Goal: Information Seeking & Learning: Learn about a topic

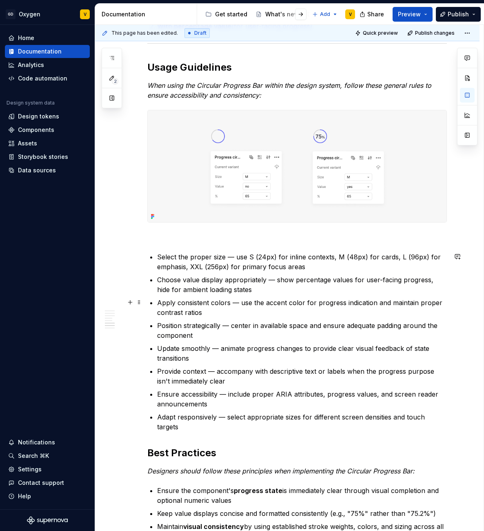
scroll to position [977, 0]
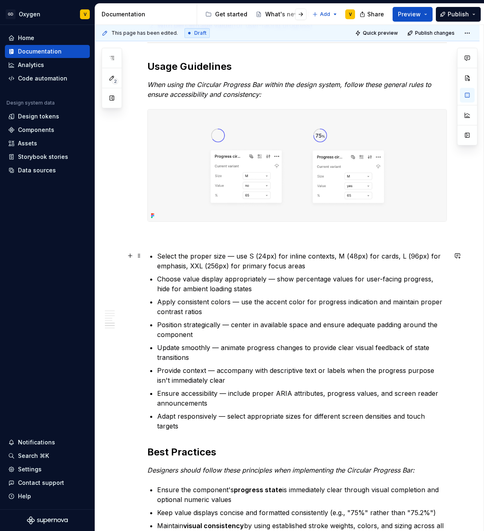
click at [260, 256] on p "Select the proper size — use S (24px) for inline contexts, M (48px) for cards, …" at bounding box center [302, 261] width 290 height 20
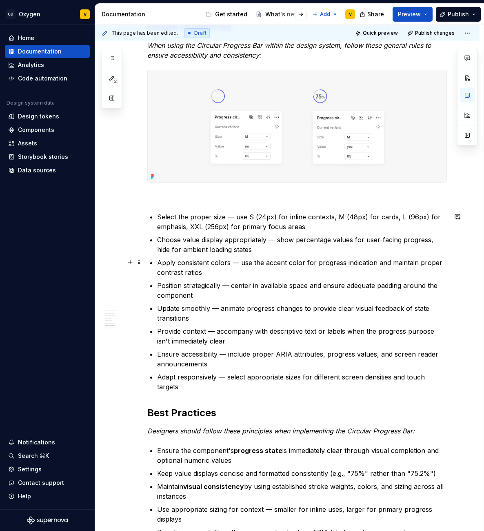
scroll to position [1017, 0]
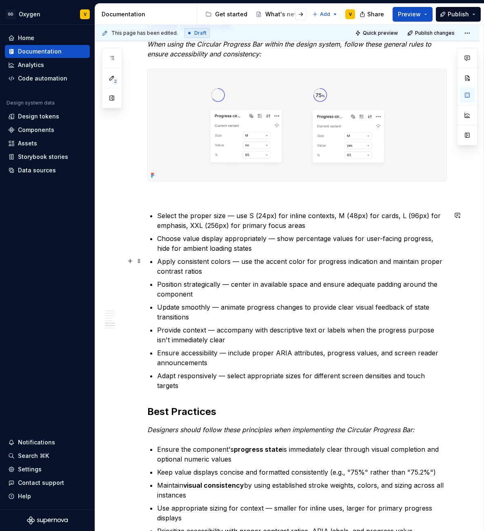
click at [214, 267] on p "Apply consistent colors — use the accent color for progress indication and main…" at bounding box center [302, 266] width 290 height 20
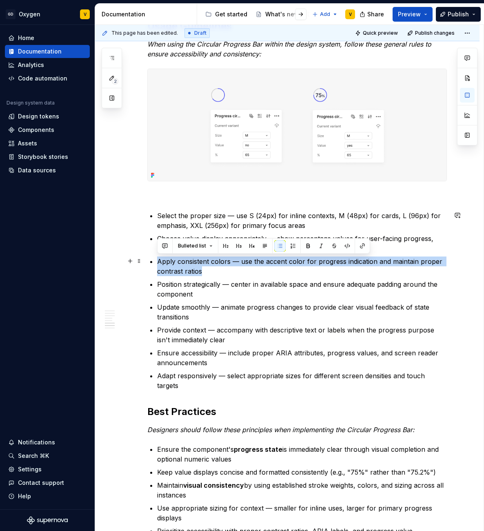
drag, startPoint x: 211, startPoint y: 270, endPoint x: 155, endPoint y: 263, distance: 56.0
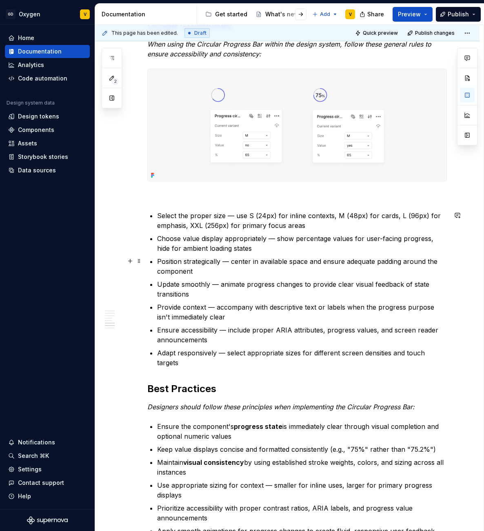
click at [189, 270] on p "Position strategically — center in available space and ensure adequate padding …" at bounding box center [302, 266] width 290 height 20
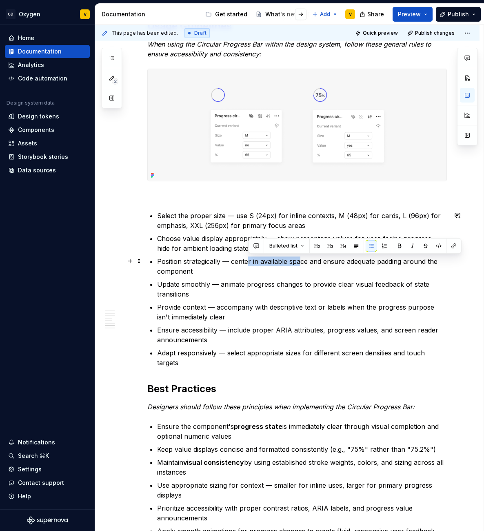
drag, startPoint x: 249, startPoint y: 260, endPoint x: 301, endPoint y: 264, distance: 52.4
click at [301, 264] on p "Position strategically — center in available space and ensure adequate padding …" at bounding box center [302, 266] width 290 height 20
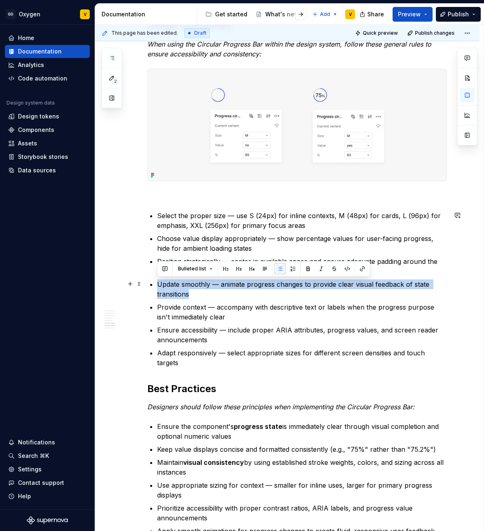
drag, startPoint x: 212, startPoint y: 297, endPoint x: 152, endPoint y: 280, distance: 62.9
click at [157, 280] on li "Update smoothly — animate progress changes to provide clear visual feedback of …" at bounding box center [302, 289] width 290 height 20
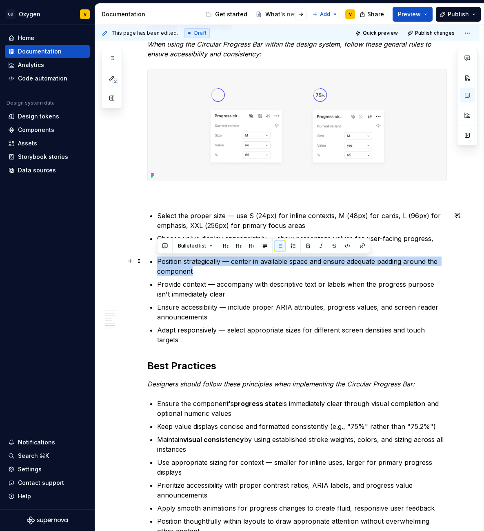
drag, startPoint x: 204, startPoint y: 274, endPoint x: 150, endPoint y: 257, distance: 56.5
click at [157, 257] on li "Position strategically — center in available space and ensure adequate padding …" at bounding box center [302, 266] width 290 height 20
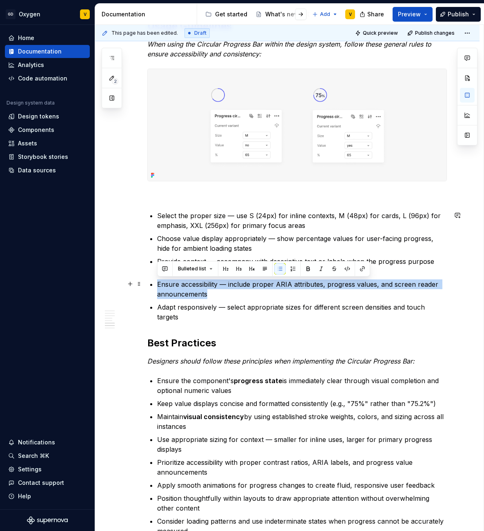
drag, startPoint x: 226, startPoint y: 290, endPoint x: 153, endPoint y: 280, distance: 73.3
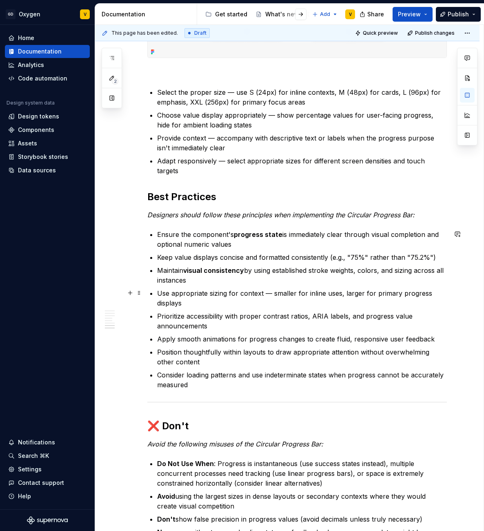
scroll to position [1141, 0]
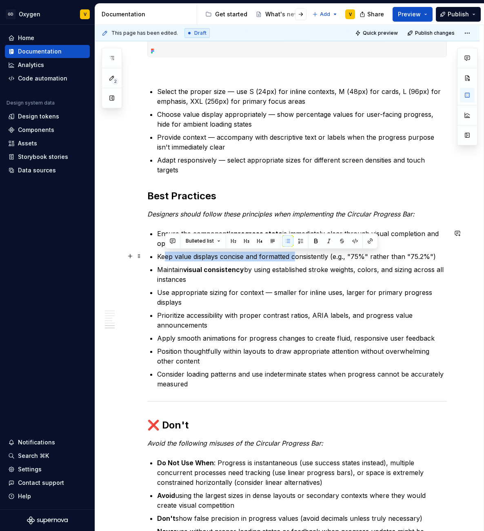
drag, startPoint x: 169, startPoint y: 254, endPoint x: 294, endPoint y: 254, distance: 125.3
click at [294, 254] on p "Keep value displays concise and formatted consistently (e.g., "75%" rather than…" at bounding box center [302, 256] width 290 height 10
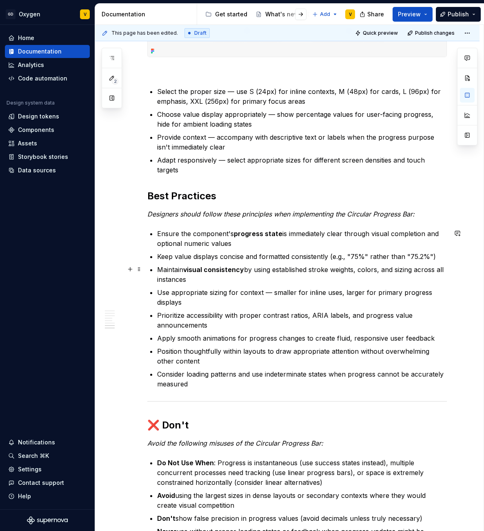
click at [295, 267] on p "Maintain visual consistency by using established stroke weights, colors, and si…" at bounding box center [302, 274] width 290 height 20
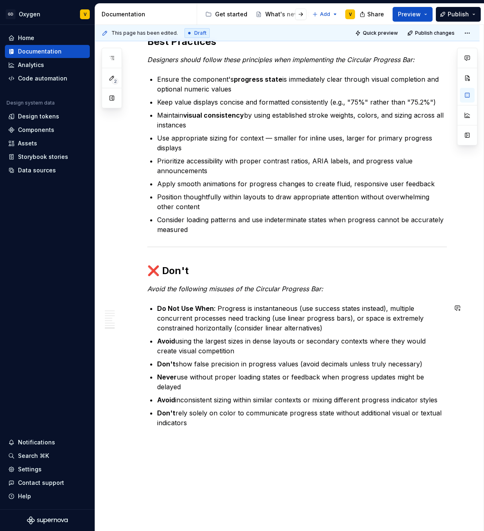
scroll to position [1101, 0]
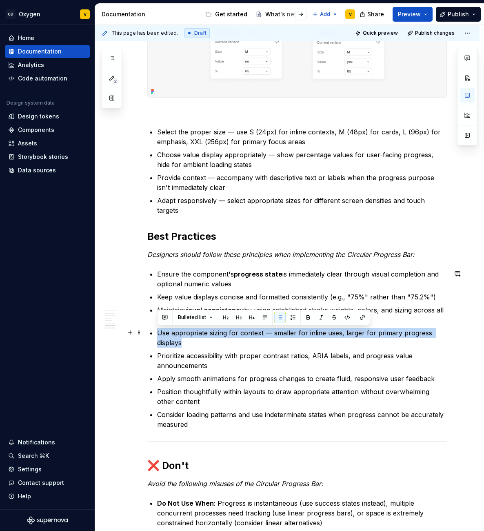
drag, startPoint x: 173, startPoint y: 343, endPoint x: 155, endPoint y: 335, distance: 19.6
click at [171, 341] on p "Use appropriate sizing for context — smaller for inline uses, larger for primar…" at bounding box center [302, 338] width 290 height 20
drag, startPoint x: 270, startPoint y: 331, endPoint x: 298, endPoint y: 344, distance: 31.4
click at [298, 344] on p "Use appropriate sizing for context — smaller for inline uses, larger for primar…" at bounding box center [302, 338] width 290 height 20
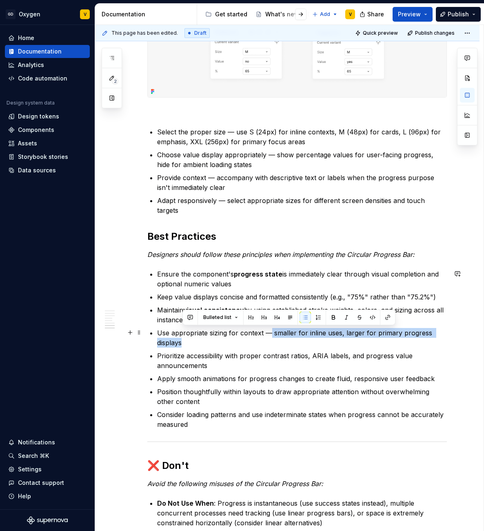
click at [299, 345] on p "Use appropriate sizing for context — smaller for inline uses, larger for primar…" at bounding box center [302, 338] width 290 height 20
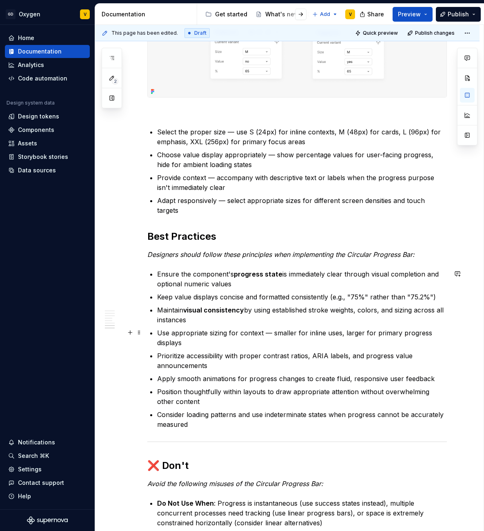
scroll to position [1110, 0]
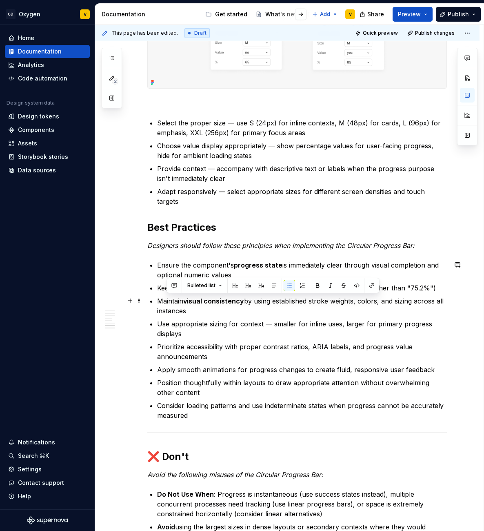
drag, startPoint x: 166, startPoint y: 302, endPoint x: 222, endPoint y: 308, distance: 56.6
click at [222, 308] on p "Maintain visual consistency by using established stroke weights, colors, and si…" at bounding box center [302, 306] width 290 height 20
click at [236, 311] on p "Maintain visual consistency by using established stroke weights, colors, and si…" at bounding box center [302, 306] width 290 height 20
drag, startPoint x: 223, startPoint y: 312, endPoint x: 169, endPoint y: 304, distance: 54.5
click at [169, 304] on p "Maintain visual consistency by using established stroke weights, colors, and si…" at bounding box center [302, 306] width 290 height 20
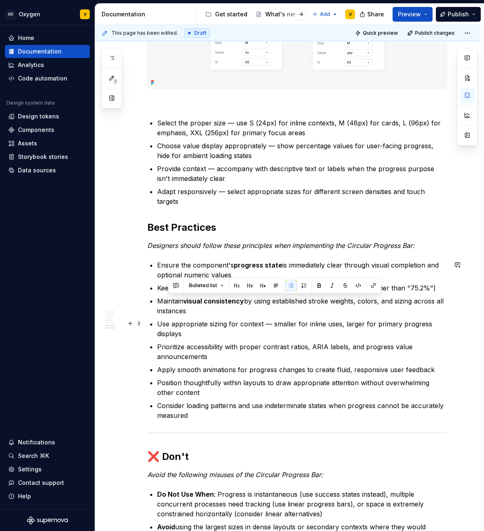
click at [212, 331] on p "Use appropriate sizing for context — smaller for inline uses, larger for primar…" at bounding box center [302, 329] width 290 height 20
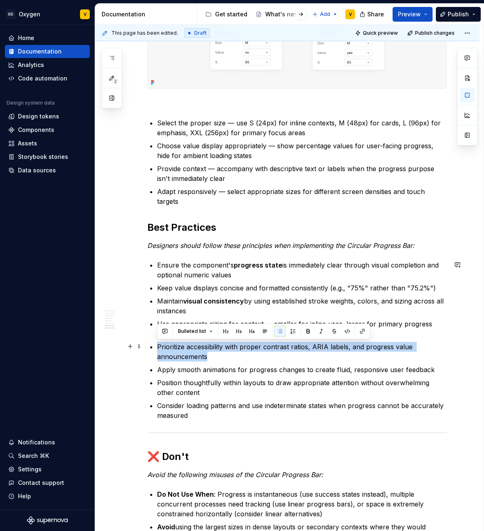
drag, startPoint x: 155, startPoint y: 348, endPoint x: 222, endPoint y: 356, distance: 67.8
click at [236, 356] on p "Prioritize accessibility with proper contrast ratios, ARIA labels, and progress…" at bounding box center [302, 352] width 290 height 20
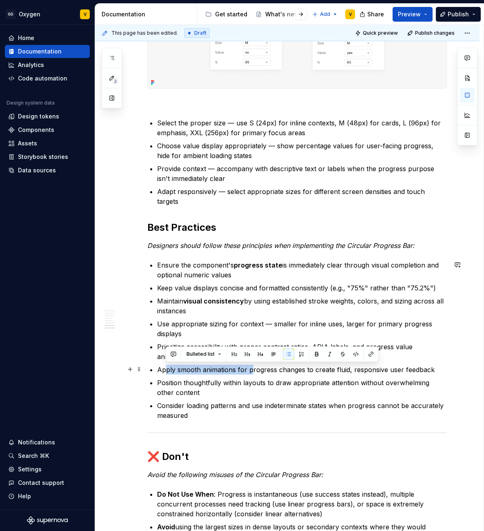
drag, startPoint x: 164, startPoint y: 370, endPoint x: 251, endPoint y: 367, distance: 86.6
click at [251, 367] on p "Apply smooth animations for progress changes to create fluid, responsive user f…" at bounding box center [302, 369] width 290 height 10
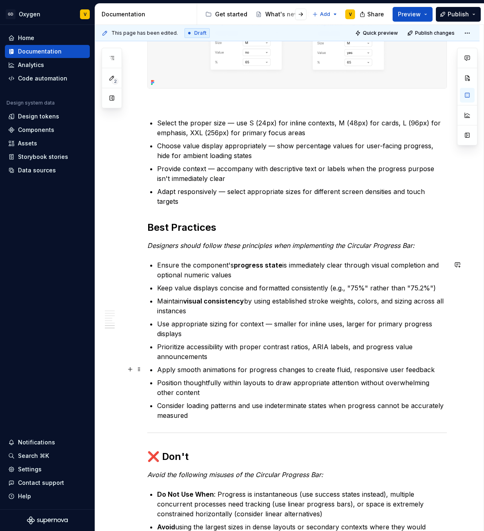
click at [251, 367] on p "Apply smooth animations for progress changes to create fluid, responsive user f…" at bounding box center [302, 369] width 290 height 10
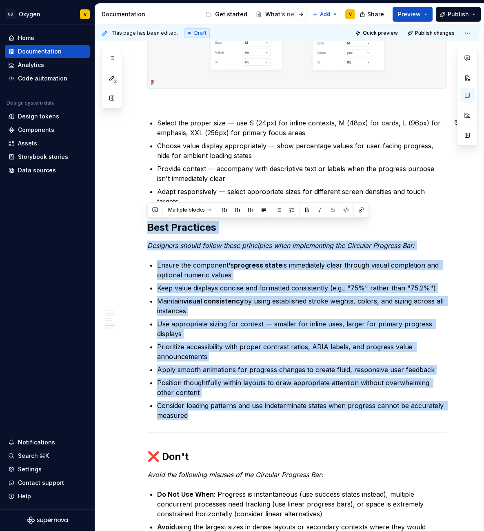
drag, startPoint x: 218, startPoint y: 414, endPoint x: 137, endPoint y: 215, distance: 215.1
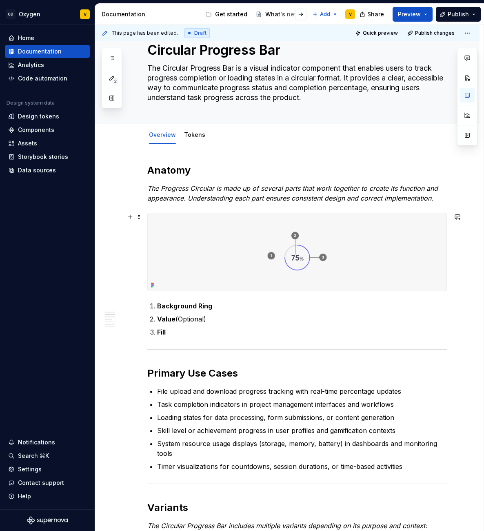
scroll to position [0, 0]
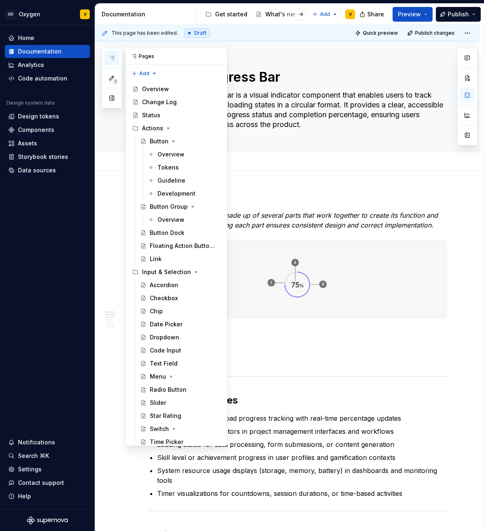
click at [111, 60] on icon "button" at bounding box center [112, 58] width 7 height 7
click at [156, 464] on div "Avatar" at bounding box center [159, 468] width 18 height 8
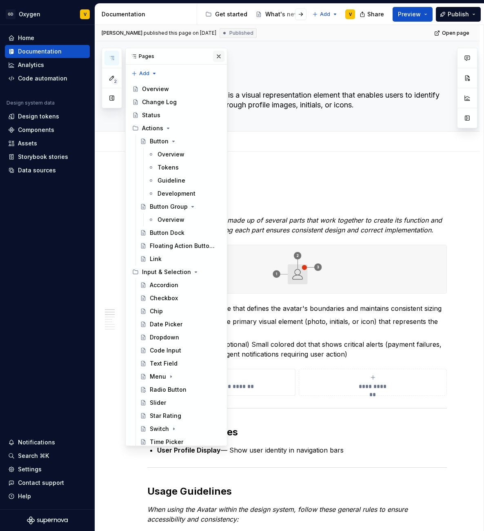
click at [216, 58] on button "button" at bounding box center [218, 56] width 11 height 11
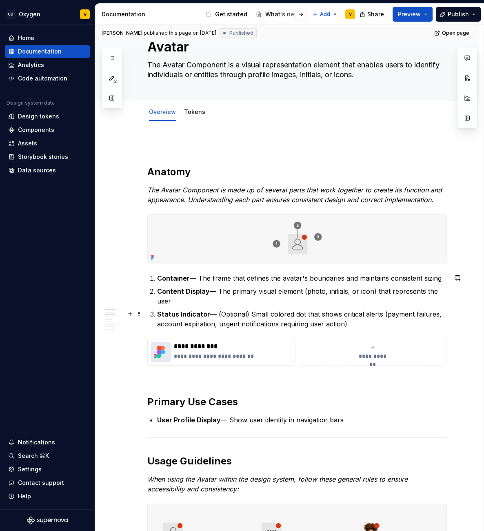
scroll to position [35, 0]
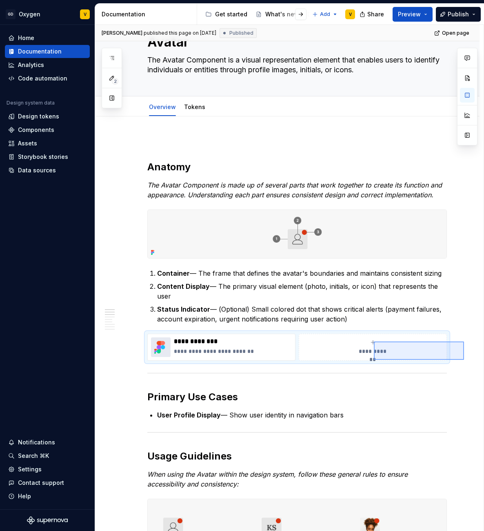
drag, startPoint x: 464, startPoint y: 360, endPoint x: 373, endPoint y: 340, distance: 92.6
click at [373, 340] on div "**********" at bounding box center [289, 278] width 389 height 506
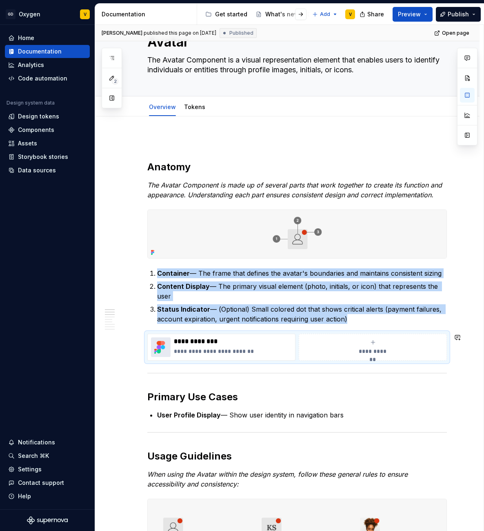
copy ol "Container — The frame that defines the avatar's boundaries and maintains consis…"
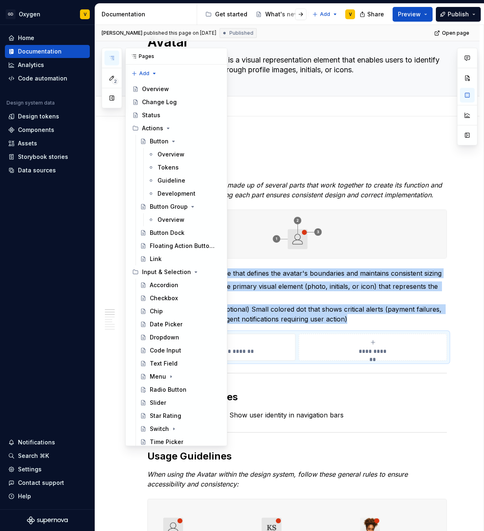
click at [106, 57] on button "button" at bounding box center [111, 58] width 15 height 15
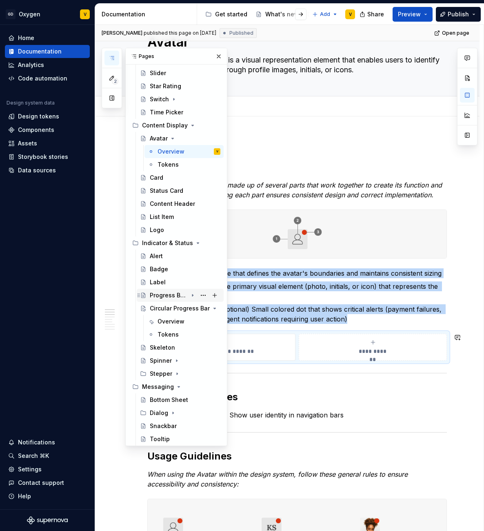
scroll to position [324, 0]
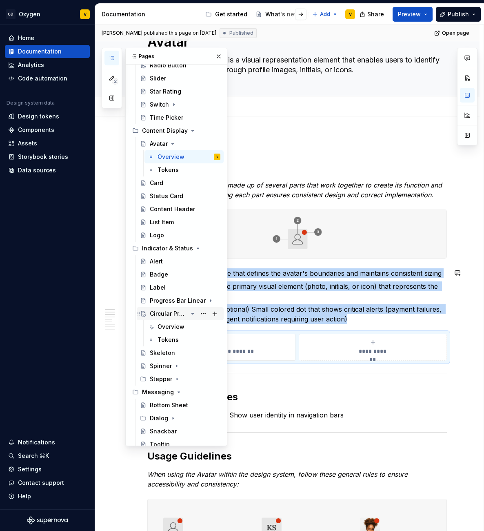
click at [163, 313] on div "Circular Progress Bar" at bounding box center [169, 313] width 38 height 8
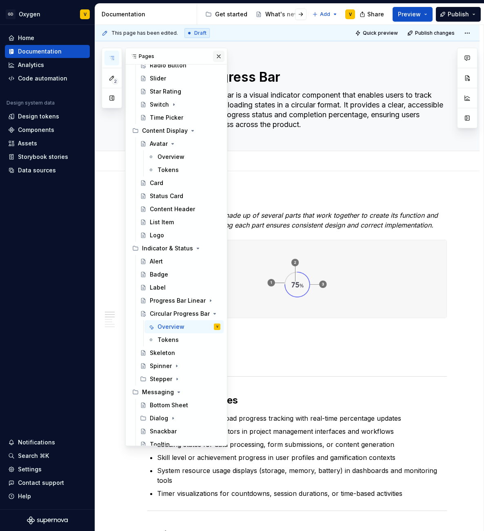
click at [213, 56] on button "button" at bounding box center [218, 56] width 11 height 11
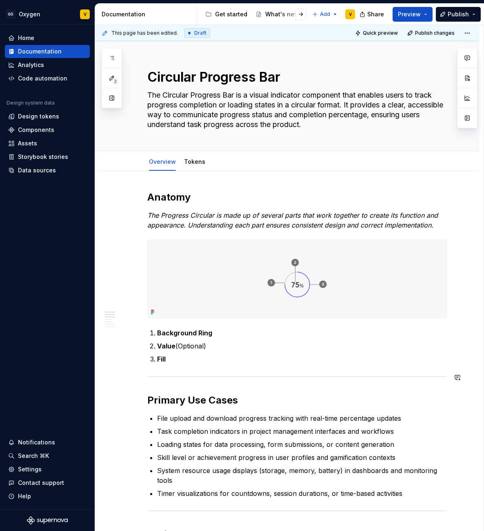
scroll to position [2, 0]
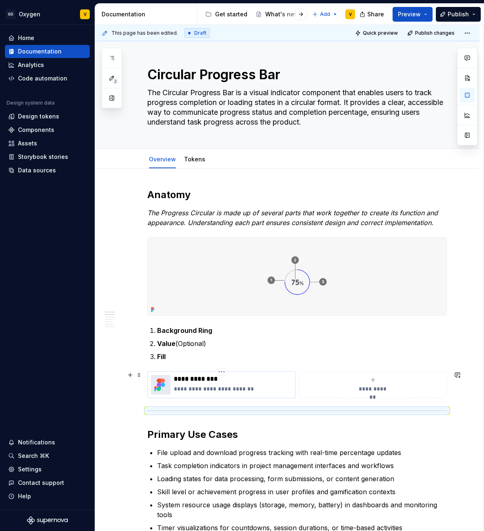
click at [261, 375] on p "**********" at bounding box center [233, 379] width 118 height 8
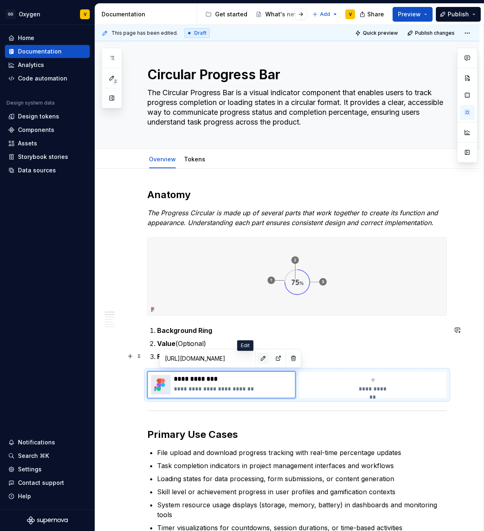
click at [258, 357] on button "button" at bounding box center [263, 357] width 11 height 11
type textarea "*"
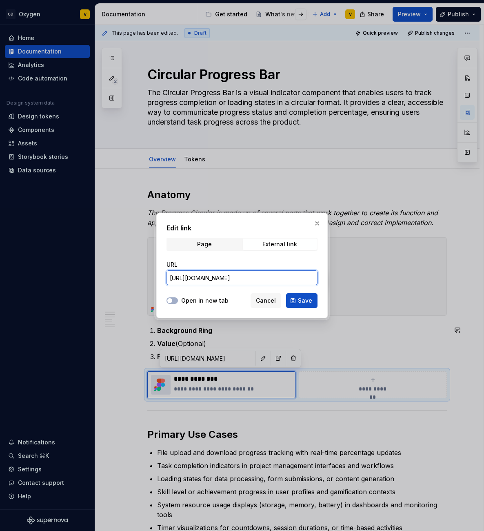
scroll to position [0, 356]
drag, startPoint x: 169, startPoint y: 277, endPoint x: 386, endPoint y: 278, distance: 216.7
click at [386, 278] on div "Edit link Page External link URL [URL][DOMAIN_NAME] Open in new tab Cancel Save" at bounding box center [242, 265] width 484 height 531
paste input "[URL][DOMAIN_NAME]"
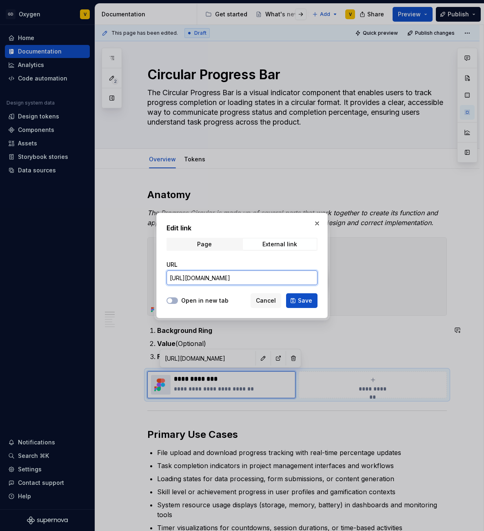
scroll to position [0, 372]
type input "[URL][DOMAIN_NAME]"
click at [303, 301] on span "Save" at bounding box center [305, 300] width 14 height 8
type textarea "*"
type input "[URL][DOMAIN_NAME]"
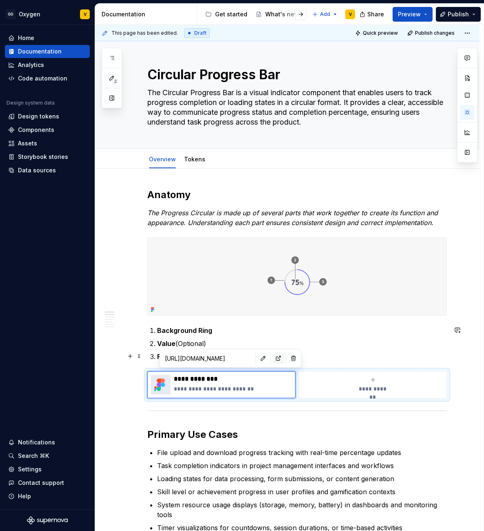
click at [273, 358] on button "button" at bounding box center [278, 357] width 11 height 11
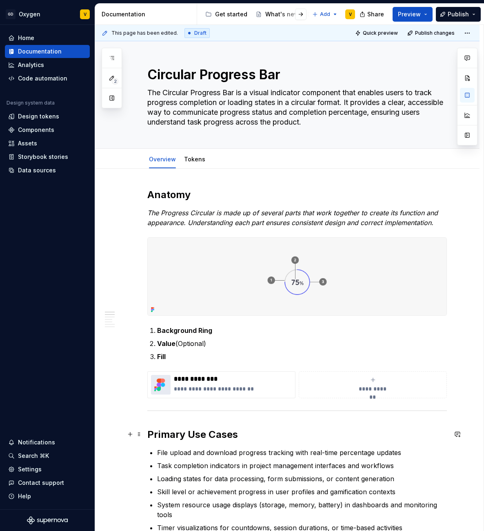
click at [321, 428] on h2 "Primary Use Cases" at bounding box center [297, 434] width 300 height 13
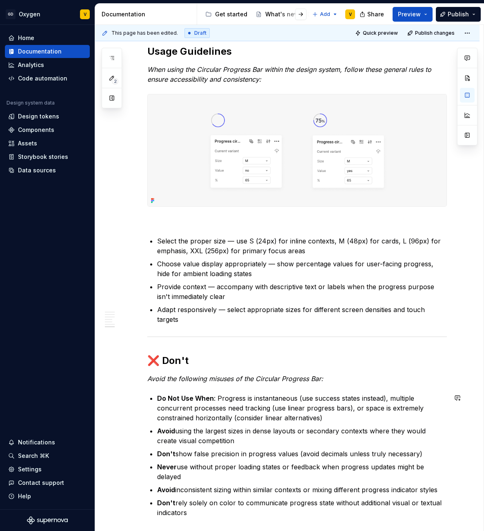
scroll to position [983, 0]
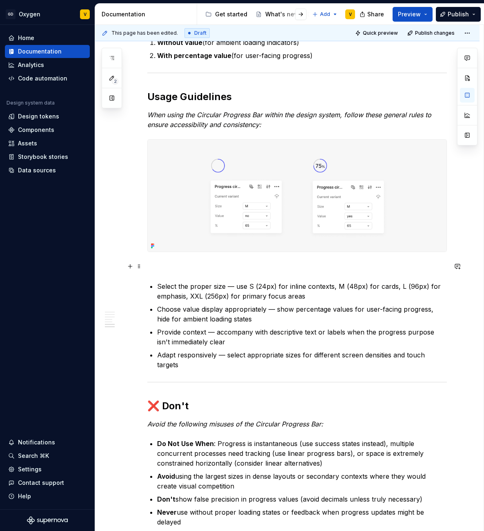
click at [184, 268] on p at bounding box center [297, 267] width 300 height 10
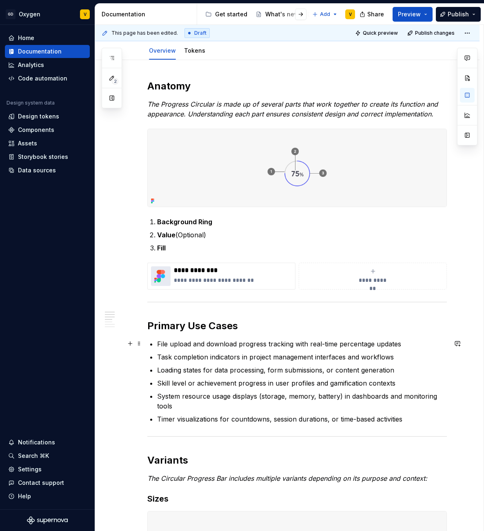
scroll to position [0, 0]
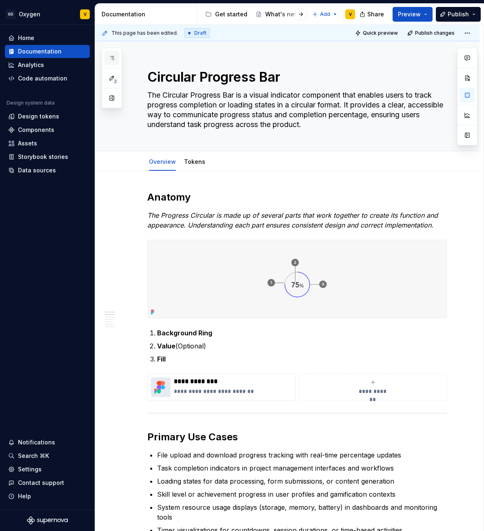
click at [110, 60] on icon "button" at bounding box center [112, 58] width 7 height 7
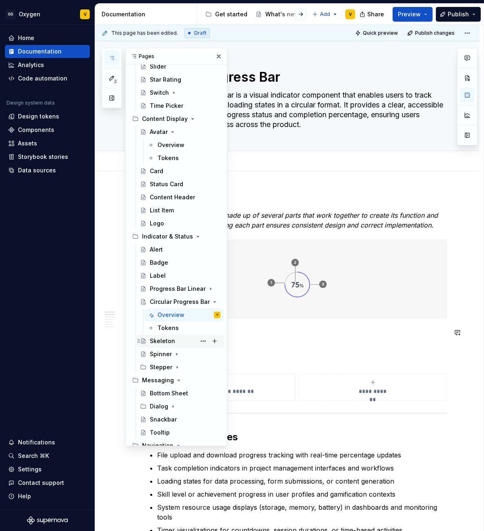
scroll to position [340, 0]
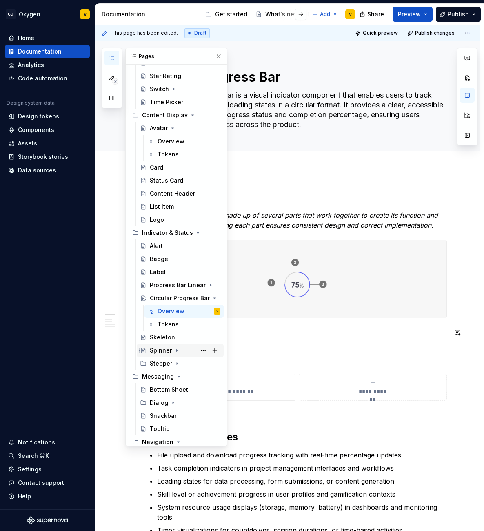
click at [162, 351] on div "Spinner" at bounding box center [161, 350] width 22 height 8
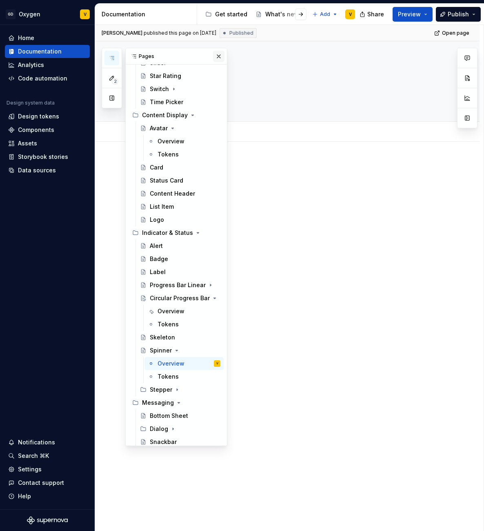
click at [214, 56] on button "button" at bounding box center [218, 56] width 11 height 11
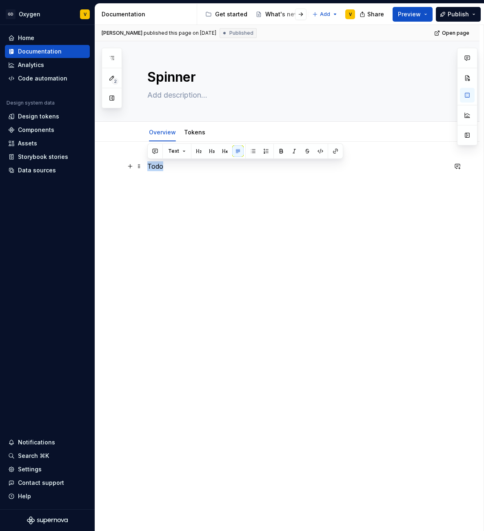
drag, startPoint x: 184, startPoint y: 163, endPoint x: 124, endPoint y: 162, distance: 60.0
click at [124, 162] on div "Todo" at bounding box center [287, 252] width 384 height 220
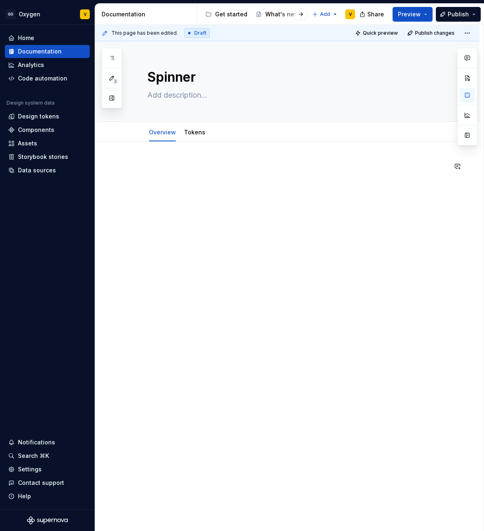
click at [256, 209] on div at bounding box center [287, 252] width 384 height 220
type textarea "*"
